Goal: Task Accomplishment & Management: Manage account settings

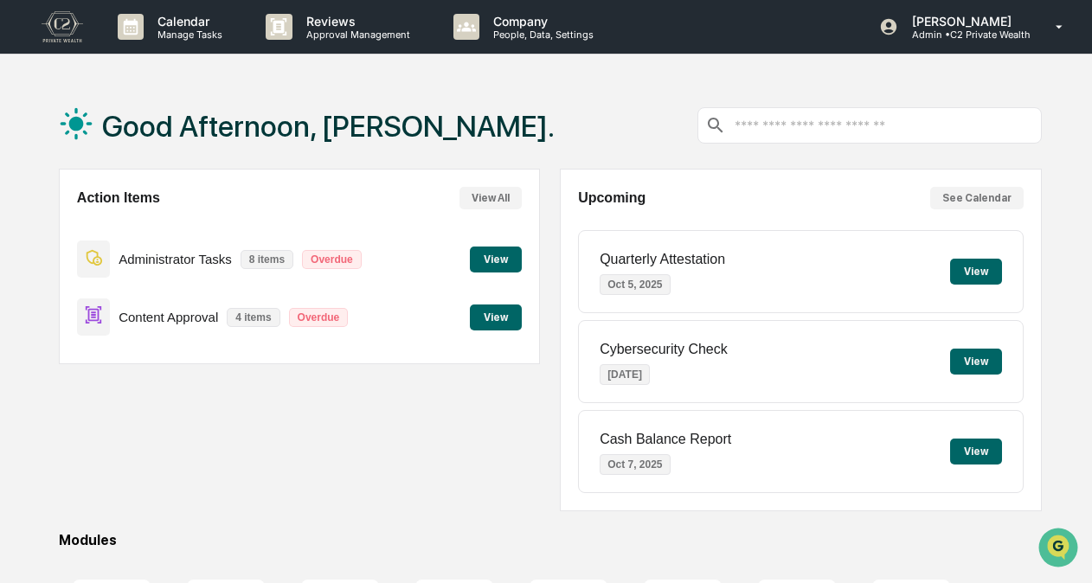
click at [499, 324] on button "View" at bounding box center [496, 318] width 52 height 26
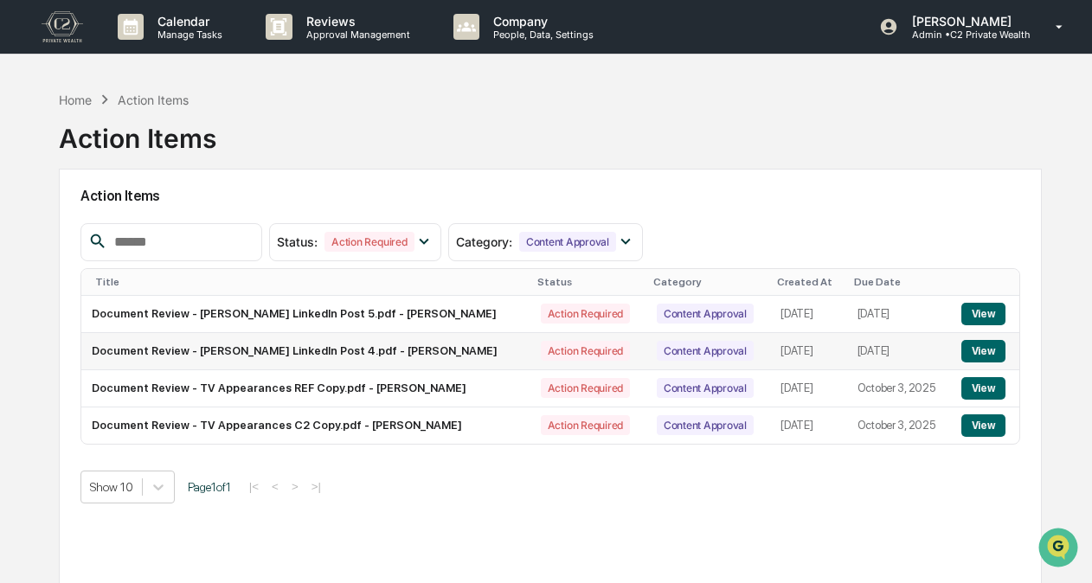
click at [997, 348] on button "View" at bounding box center [984, 351] width 44 height 23
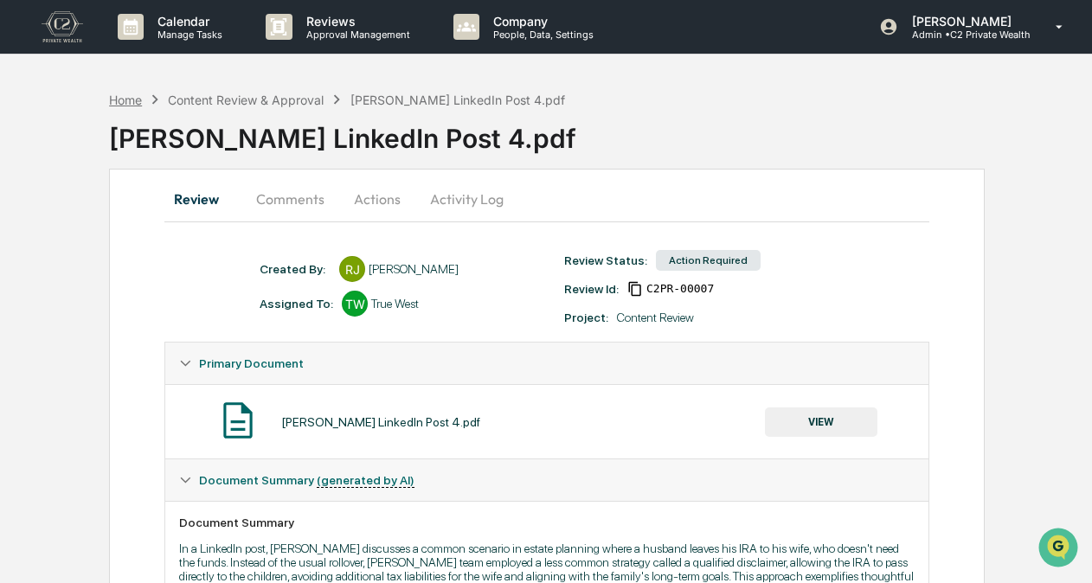
click at [128, 102] on div "Home" at bounding box center [125, 100] width 33 height 15
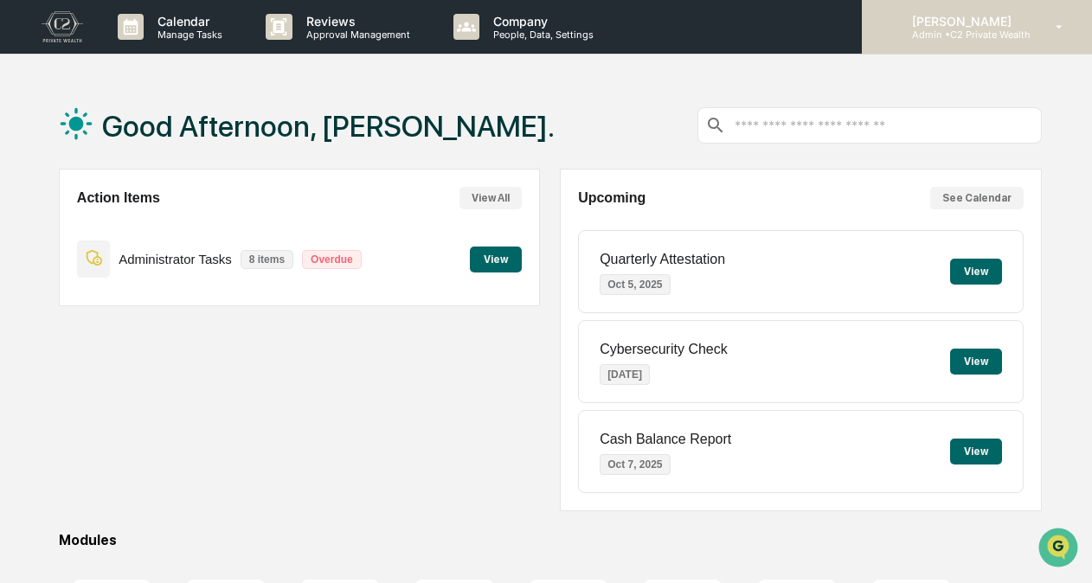
click at [1041, 33] on div "Anna Burdine Admin • C2 Private Wealth" at bounding box center [977, 27] width 230 height 54
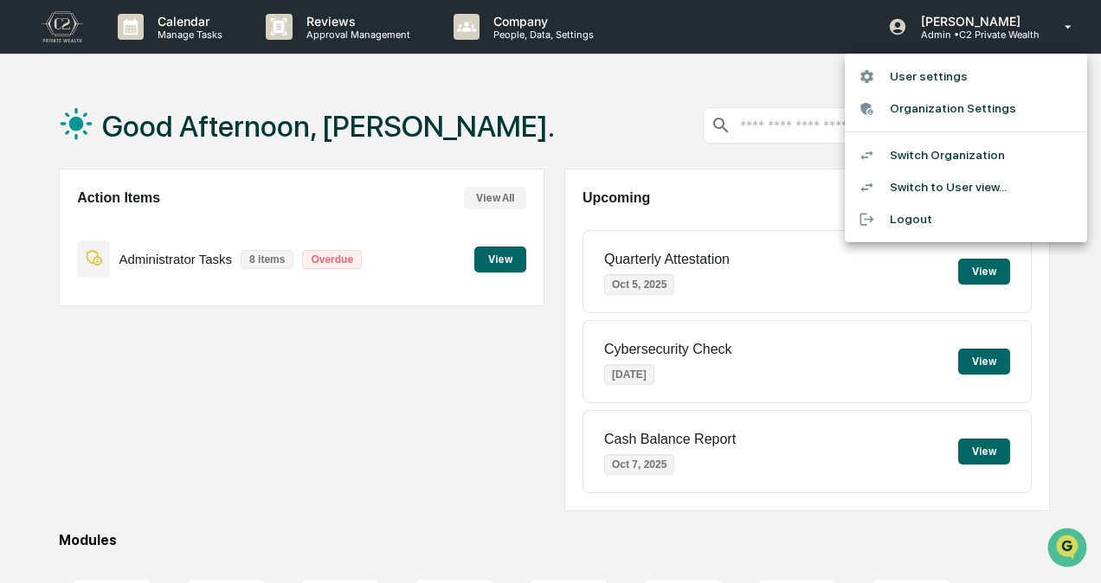
click at [947, 145] on li "Switch Organization" at bounding box center [966, 155] width 242 height 32
